Goal: Information Seeking & Learning: Learn about a topic

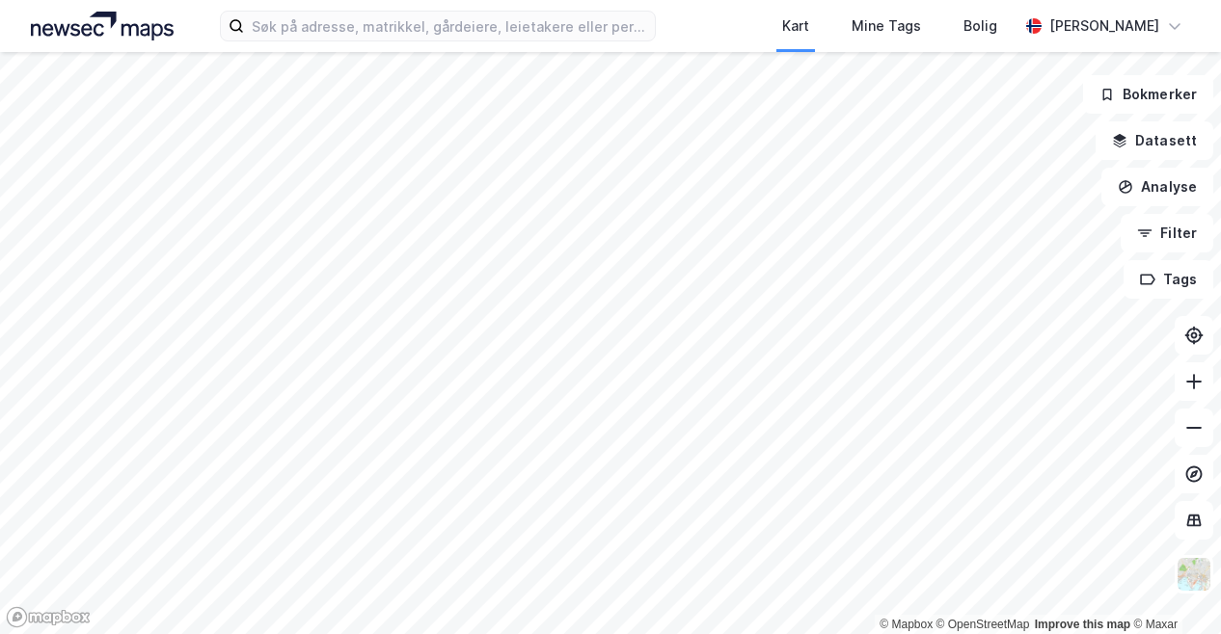
click at [549, 49] on div "Kart Mine Tags Bolig [PERSON_NAME]" at bounding box center [610, 26] width 1221 height 52
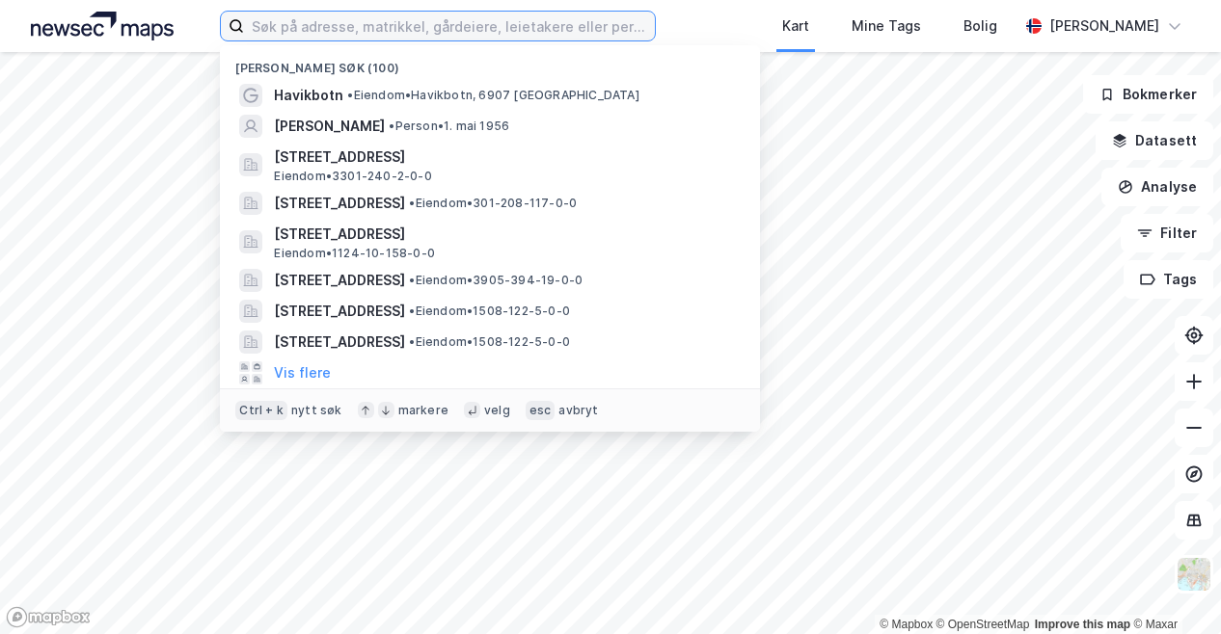
click at [577, 20] on input at bounding box center [449, 26] width 411 height 29
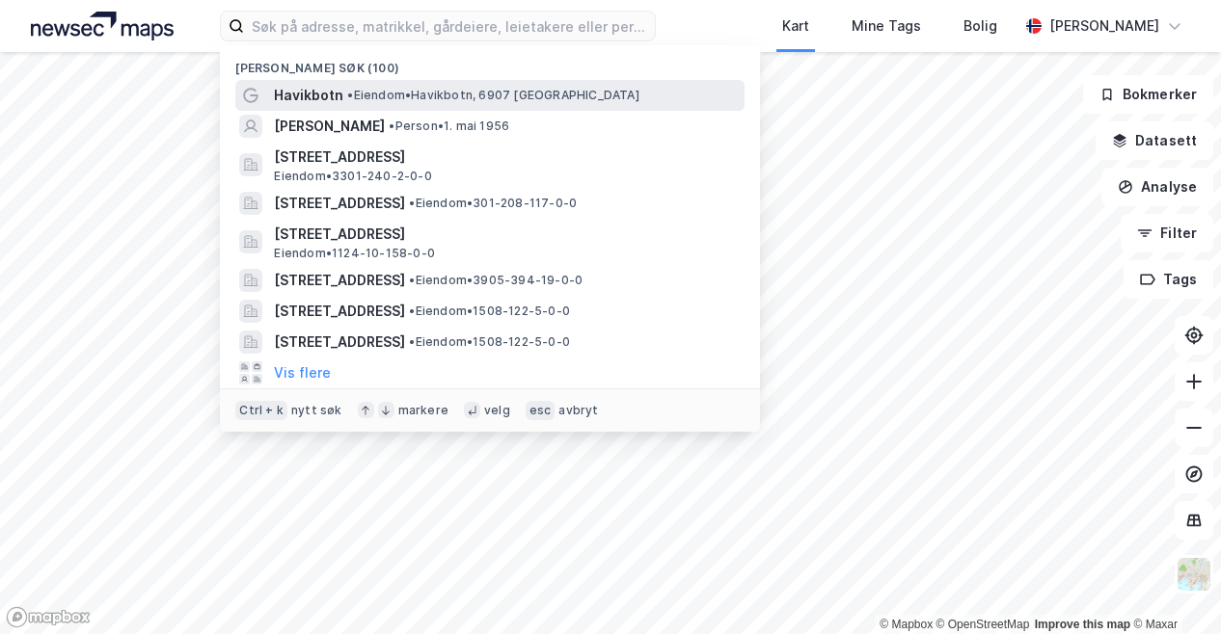
click at [312, 97] on span "Havikbotn" at bounding box center [308, 95] width 69 height 23
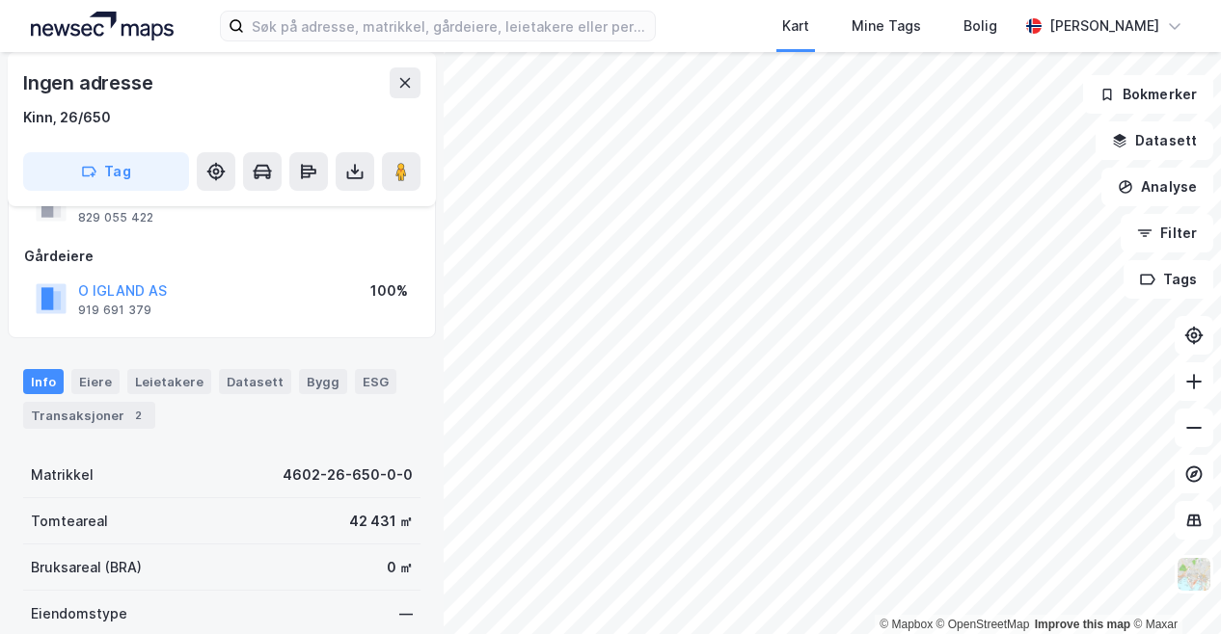
scroll to position [197, 0]
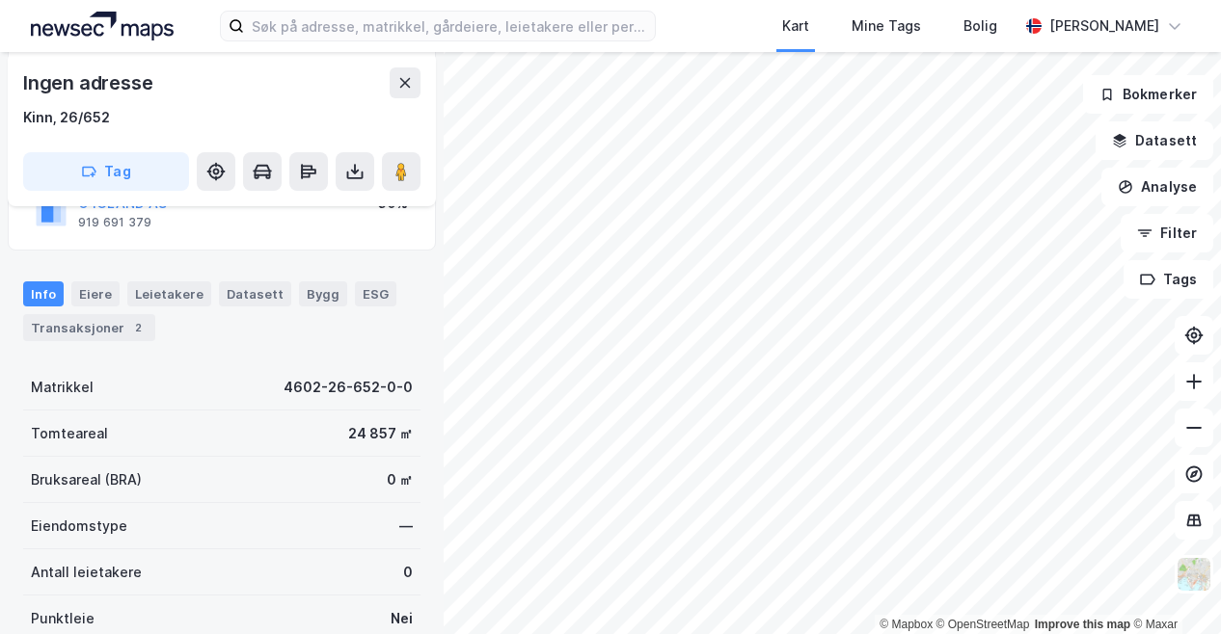
scroll to position [289, 0]
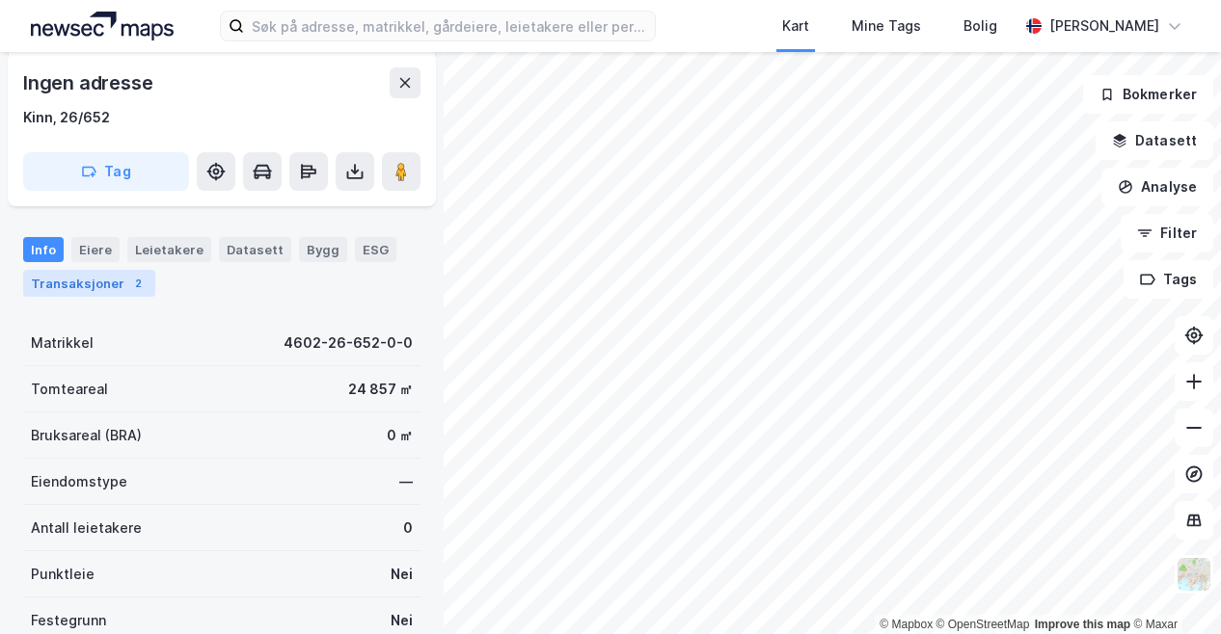
click at [96, 288] on div "Transaksjoner 2" at bounding box center [89, 283] width 132 height 27
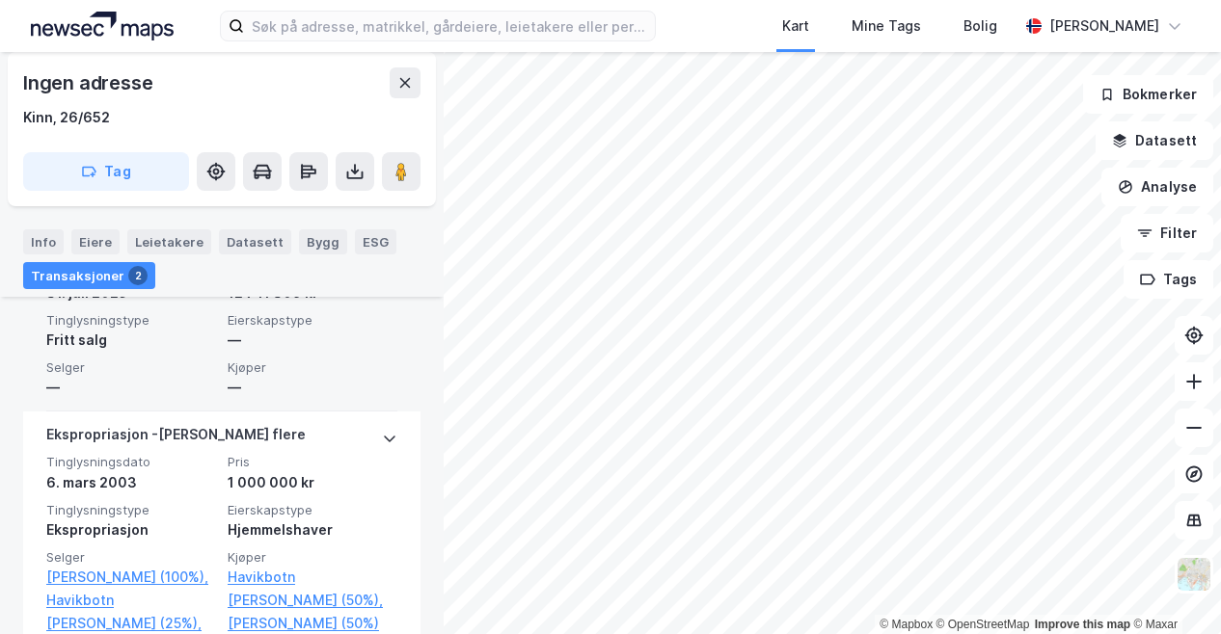
scroll to position [783, 0]
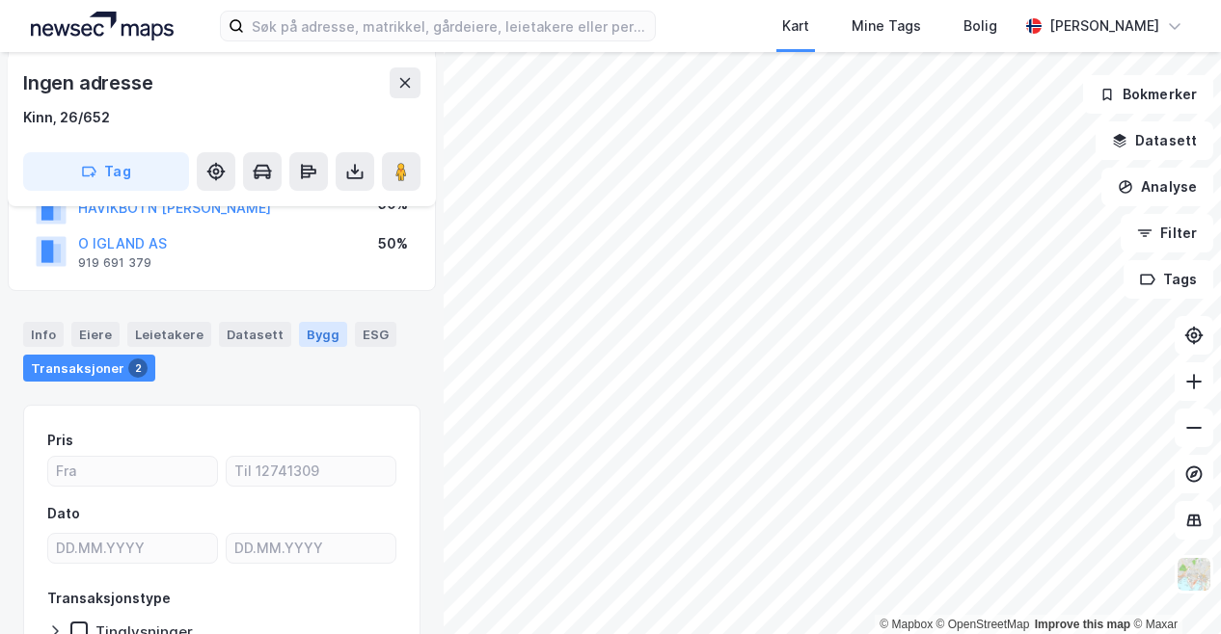
click at [307, 334] on div "Bygg" at bounding box center [323, 334] width 48 height 25
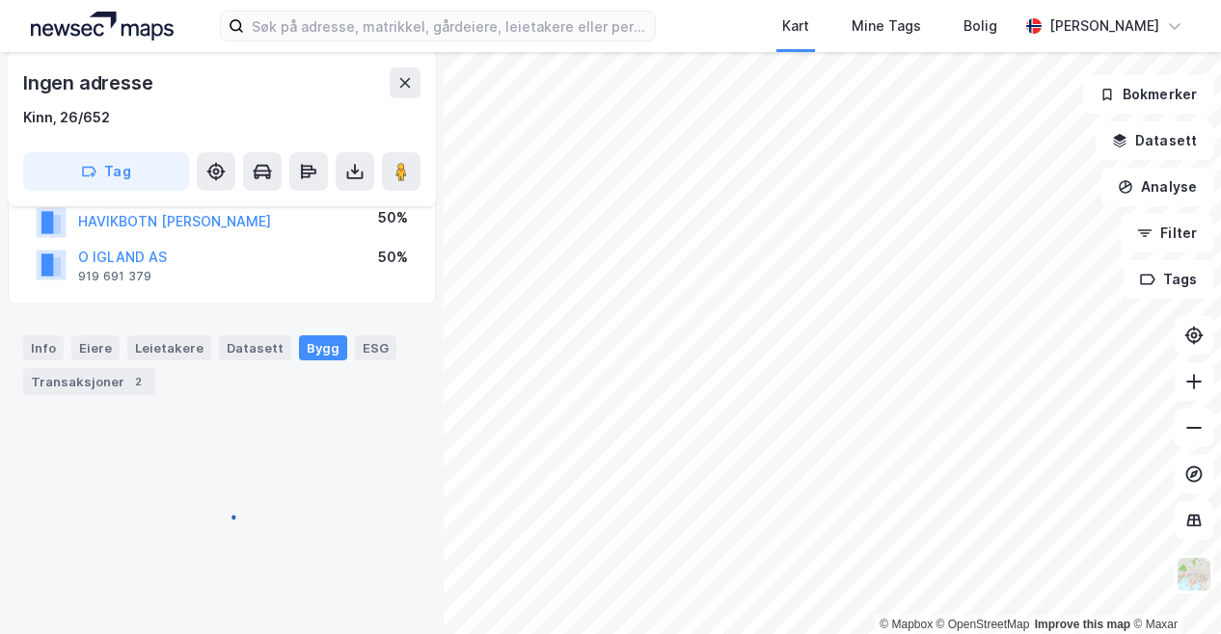
scroll to position [85, 0]
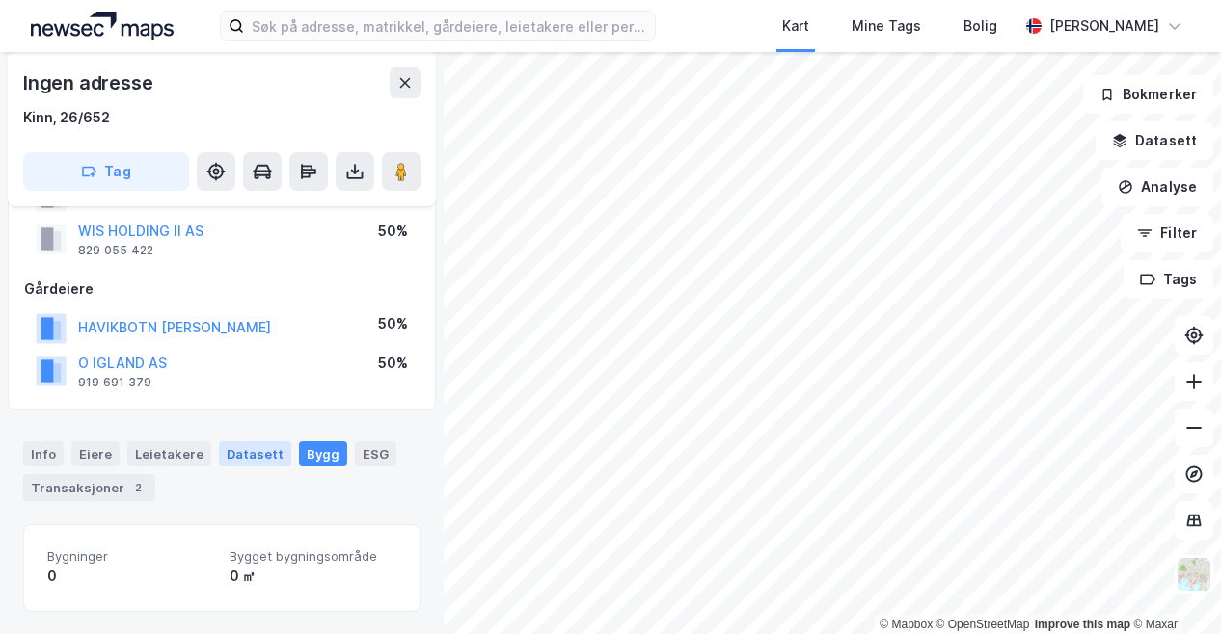
click at [240, 457] on div "Datasett" at bounding box center [255, 454] width 72 height 25
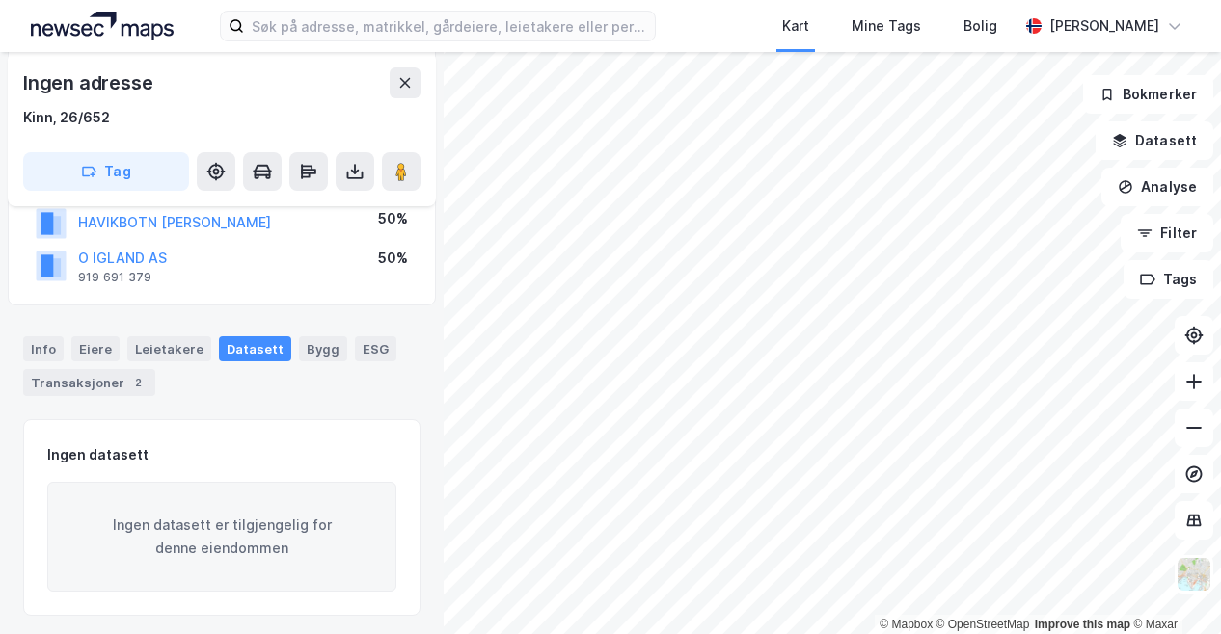
scroll to position [193, 0]
click at [175, 349] on div "Leietakere" at bounding box center [169, 346] width 84 height 25
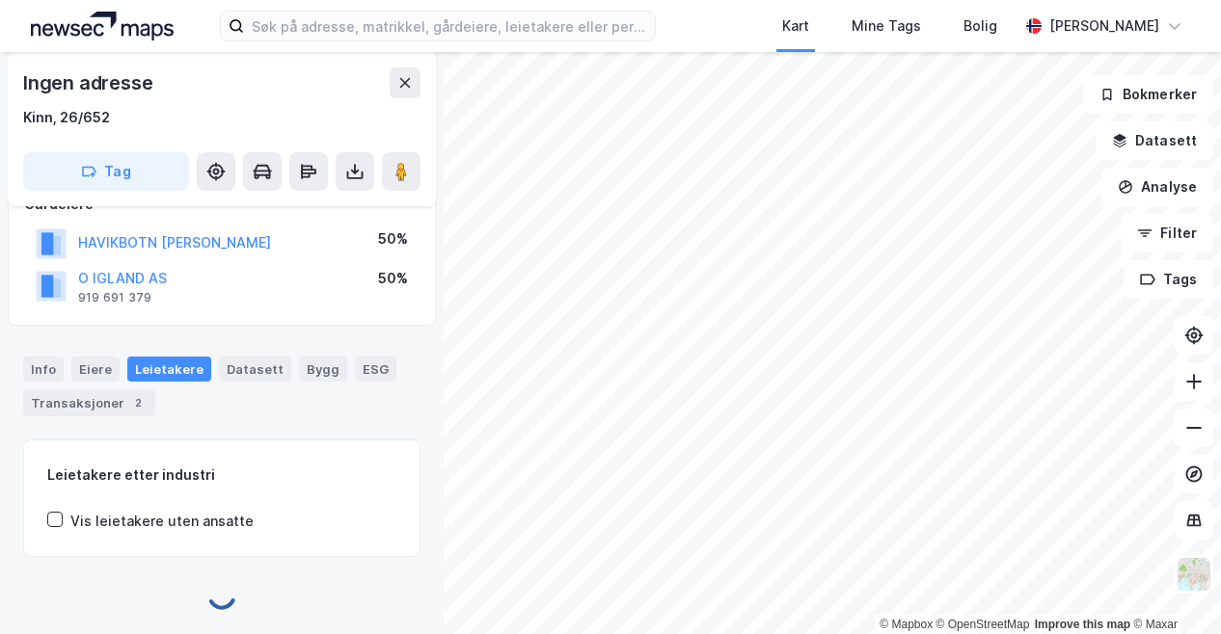
scroll to position [204, 0]
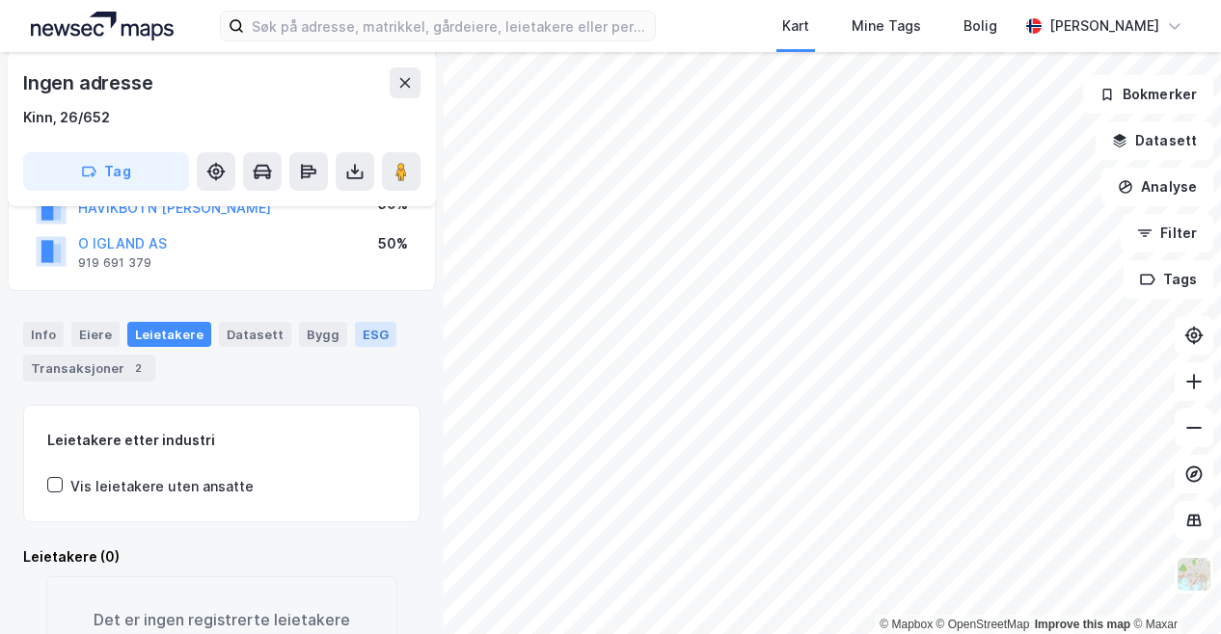
click at [363, 333] on div "ESG" at bounding box center [375, 334] width 41 height 25
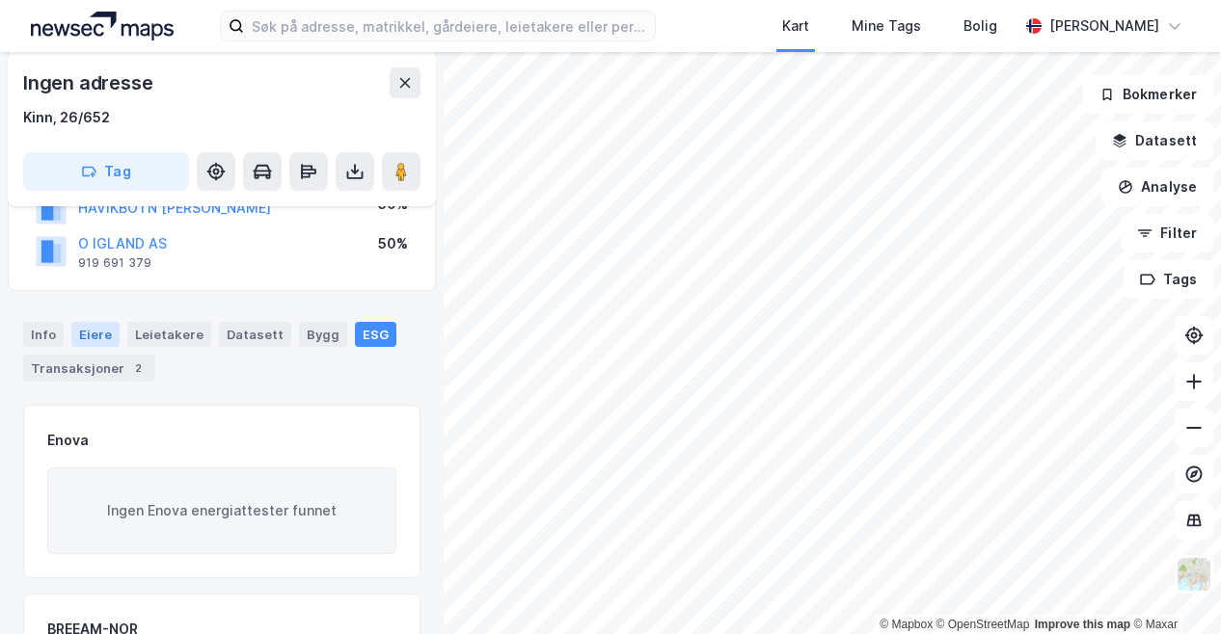
click at [87, 334] on div "Eiere" at bounding box center [95, 334] width 48 height 25
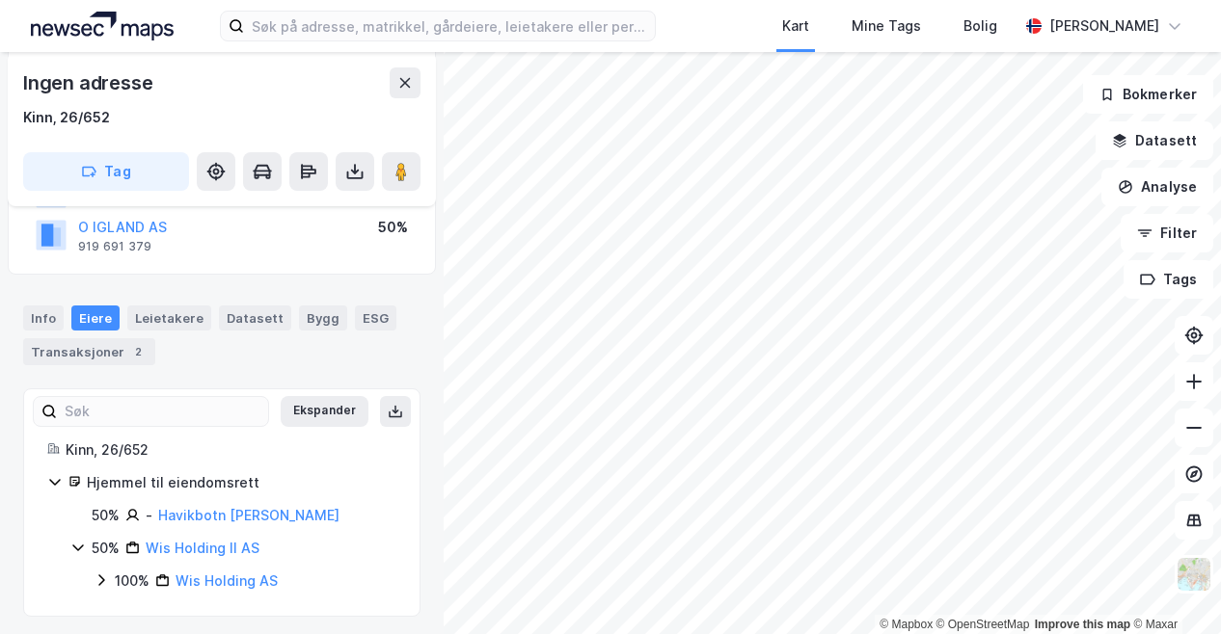
scroll to position [226, 0]
